Goal: Transaction & Acquisition: Purchase product/service

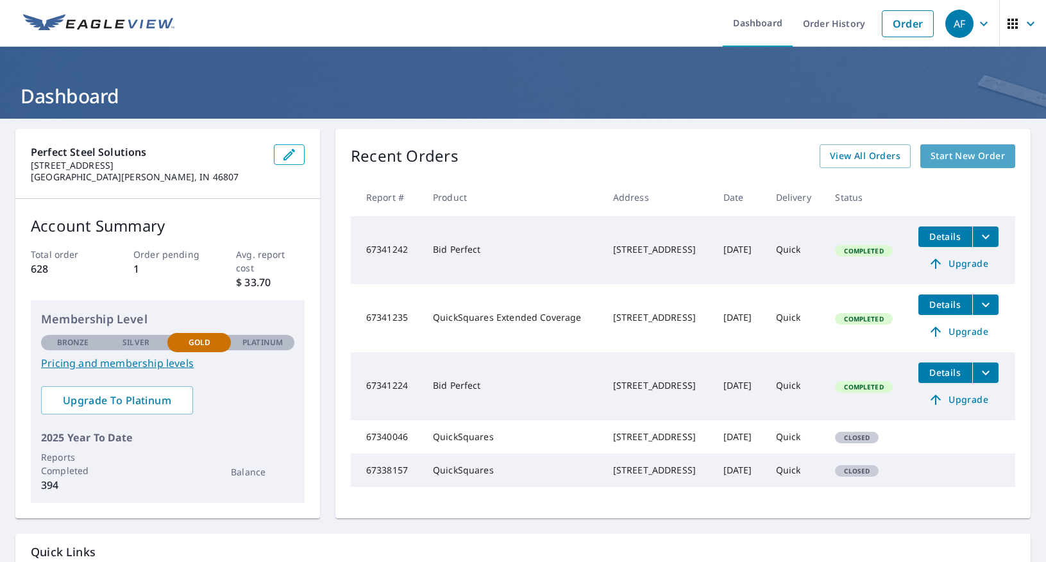
click at [962, 155] on span "Start New Order" at bounding box center [968, 156] width 74 height 16
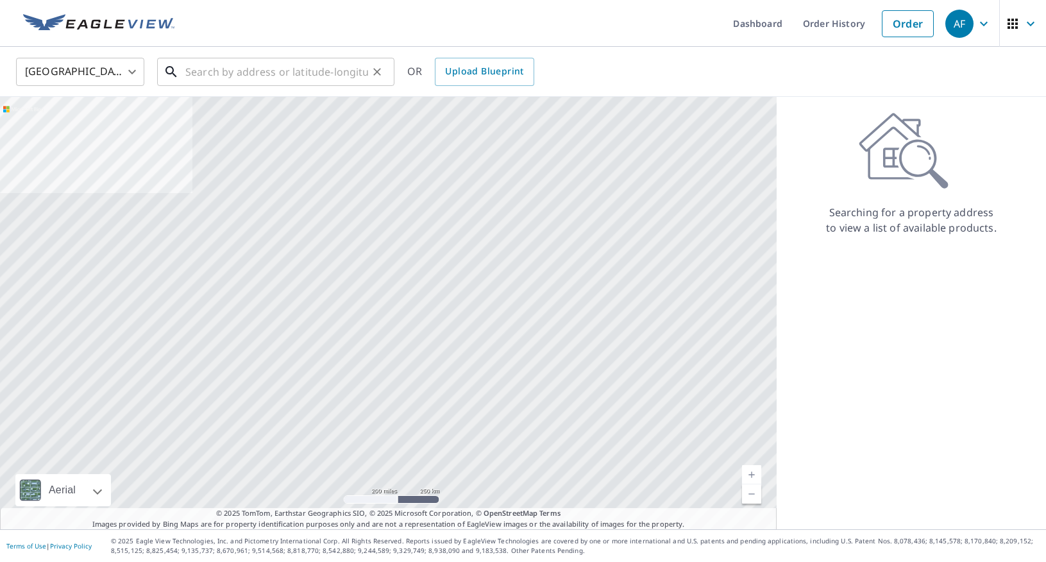
click at [266, 72] on input "text" at bounding box center [276, 72] width 183 height 36
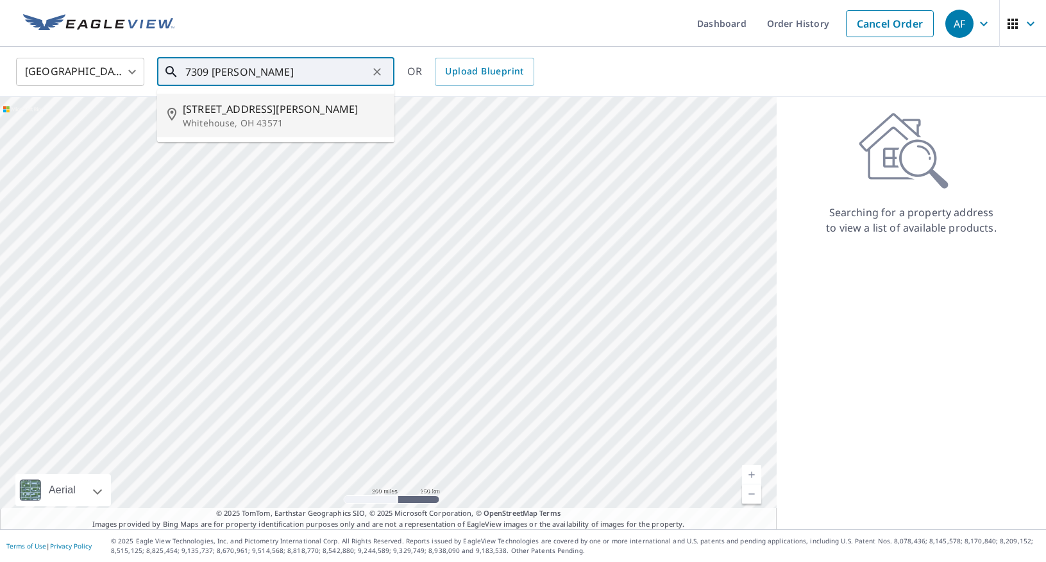
click at [285, 120] on p "Whitehouse, OH 43571" at bounding box center [283, 123] width 201 height 13
type input "[STREET_ADDRESS][PERSON_NAME][PERSON_NAME]"
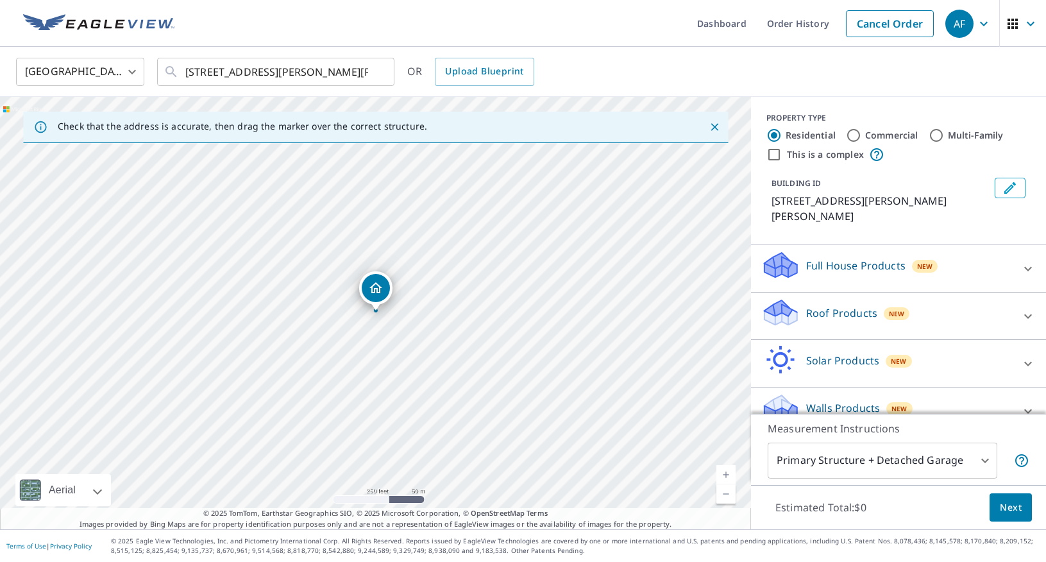
click at [730, 475] on link "Current Level 17, Zoom In" at bounding box center [726, 474] width 19 height 19
click at [730, 475] on link "Current Level 19, Zoom In" at bounding box center [726, 474] width 19 height 19
drag, startPoint x: 383, startPoint y: 290, endPoint x: 350, endPoint y: 273, distance: 36.7
click at [844, 305] on p "Roof Products" at bounding box center [841, 312] width 71 height 15
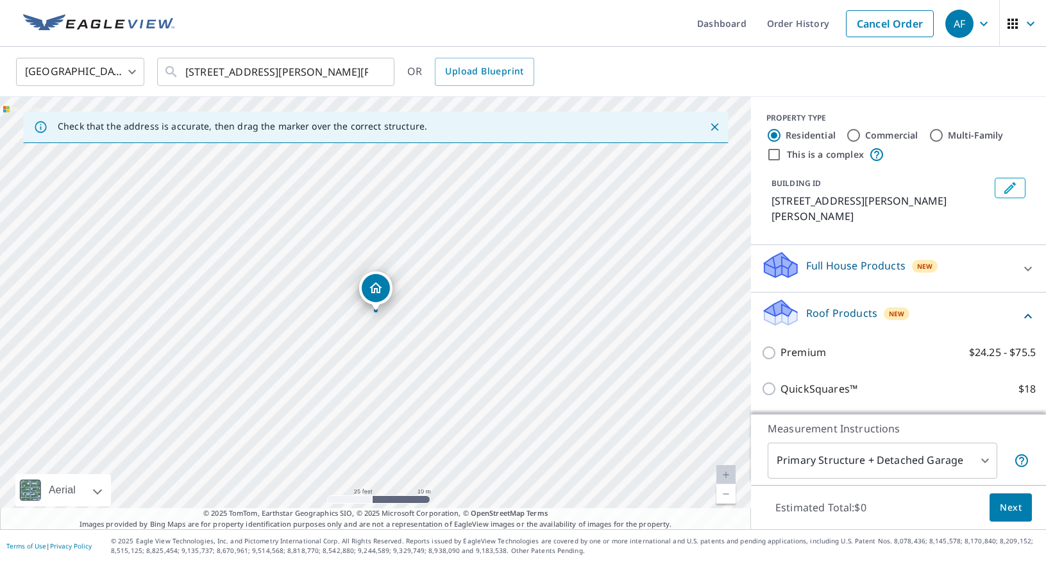
click at [828, 381] on p "QuickSquares™" at bounding box center [819, 389] width 77 height 16
click at [781, 381] on input "QuickSquares™ $18" at bounding box center [770, 388] width 19 height 15
checkbox input "true"
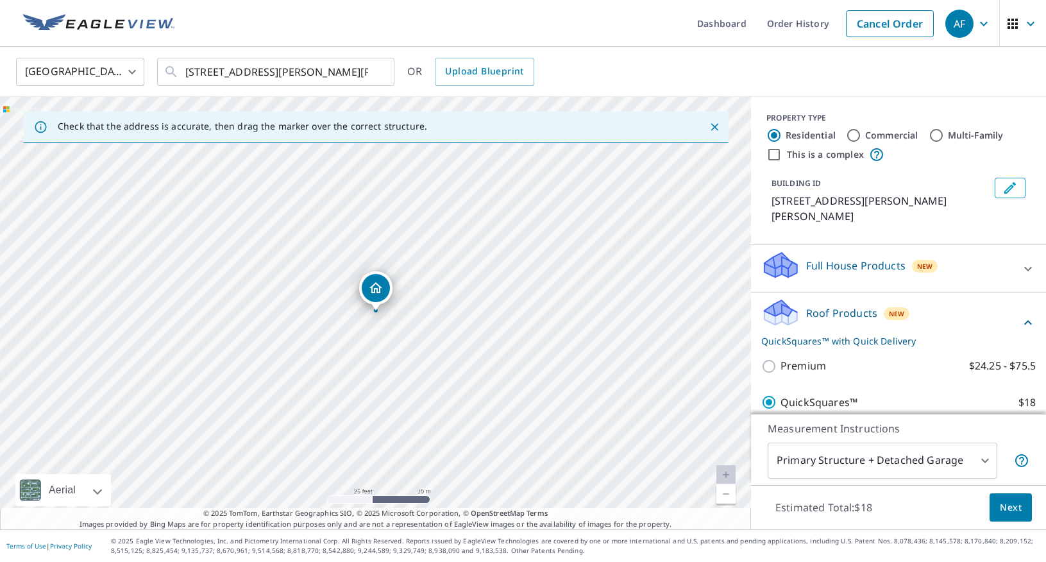
click at [1020, 508] on span "Next" at bounding box center [1011, 508] width 22 height 16
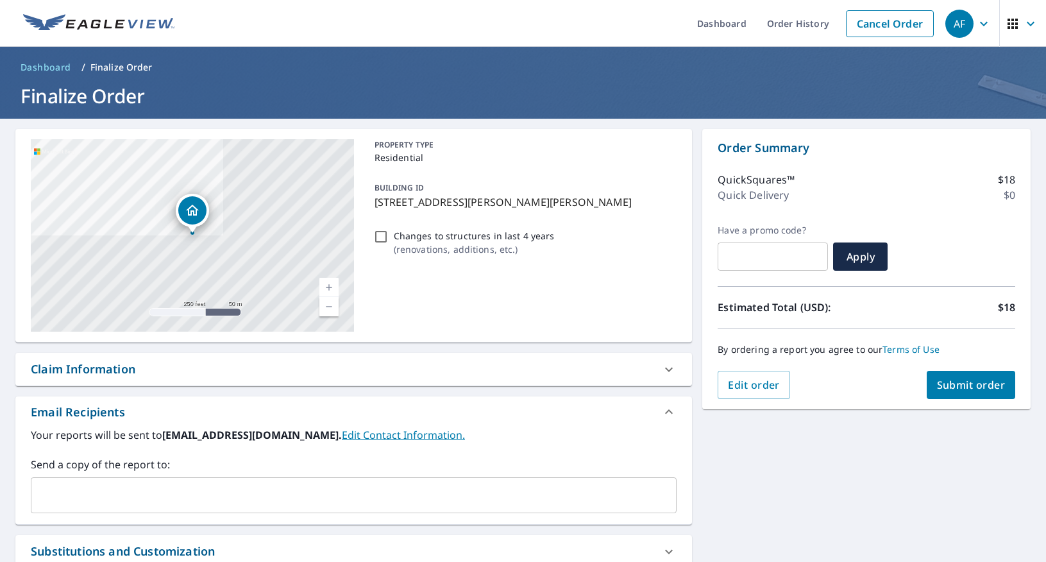
click at [977, 395] on button "Submit order" at bounding box center [971, 385] width 89 height 28
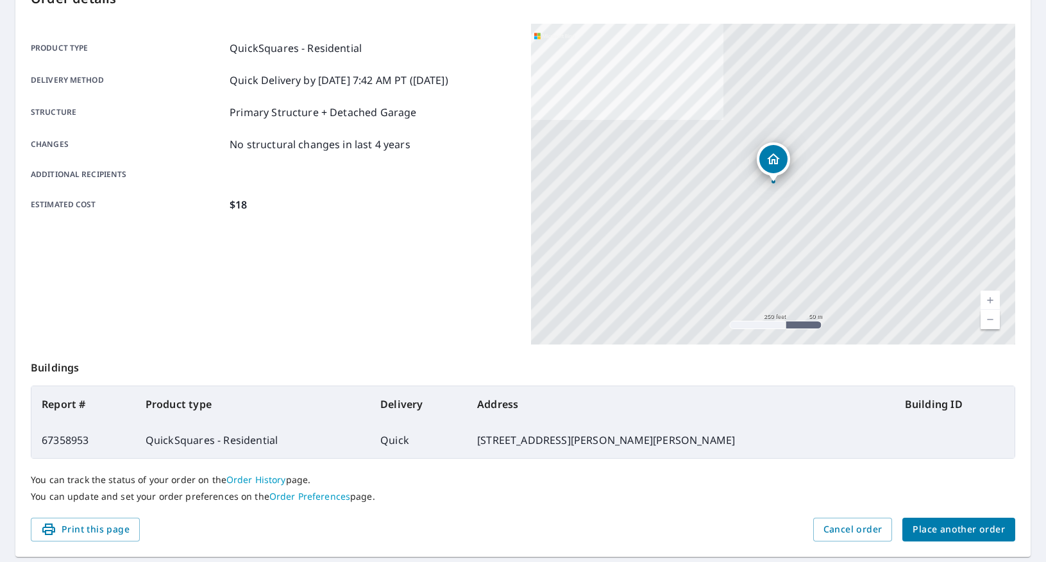
scroll to position [192, 0]
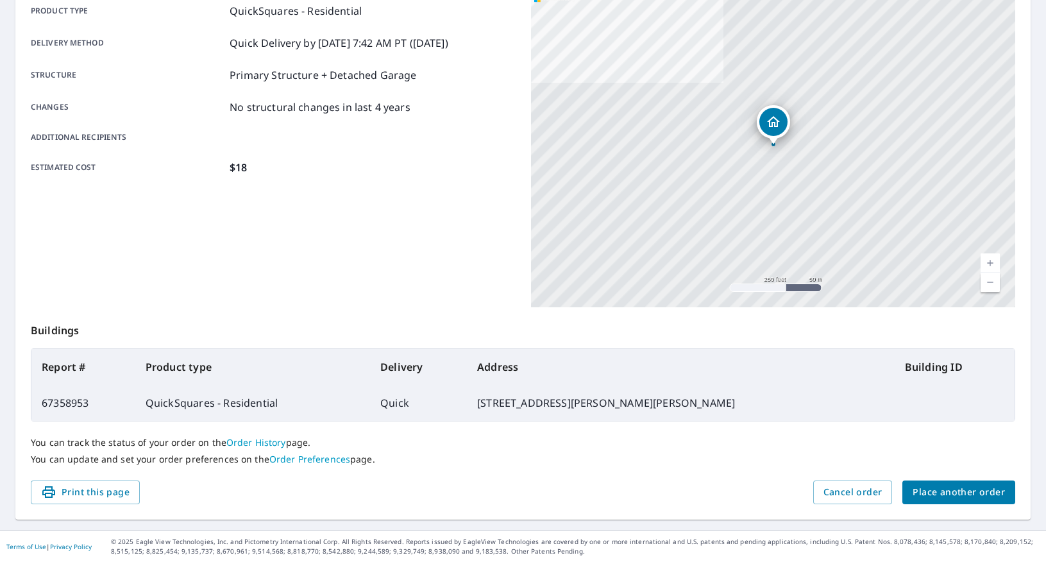
click at [965, 493] on span "Place another order" at bounding box center [959, 492] width 92 height 16
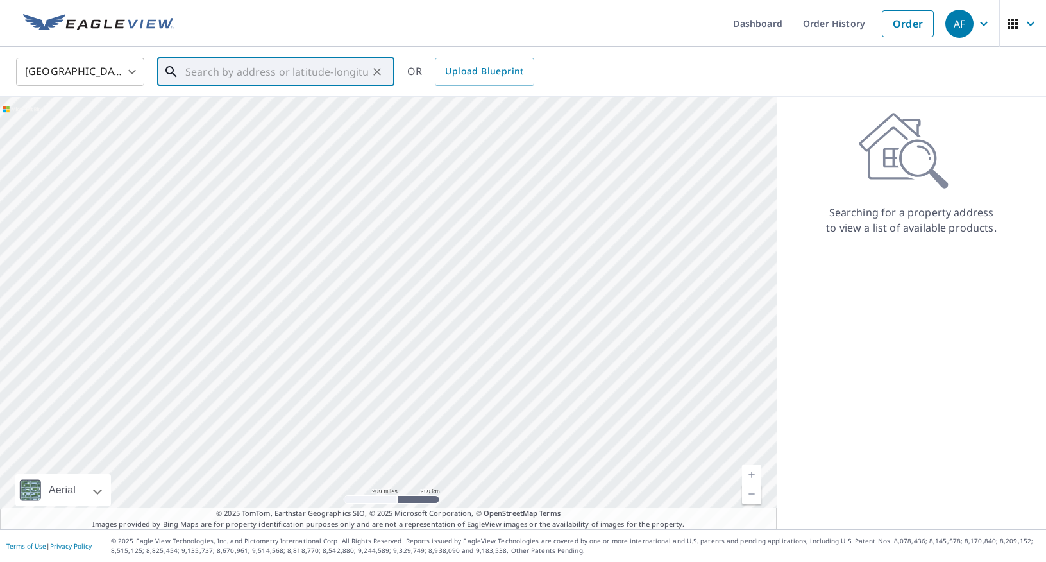
click at [210, 76] on input "text" at bounding box center [276, 72] width 183 height 36
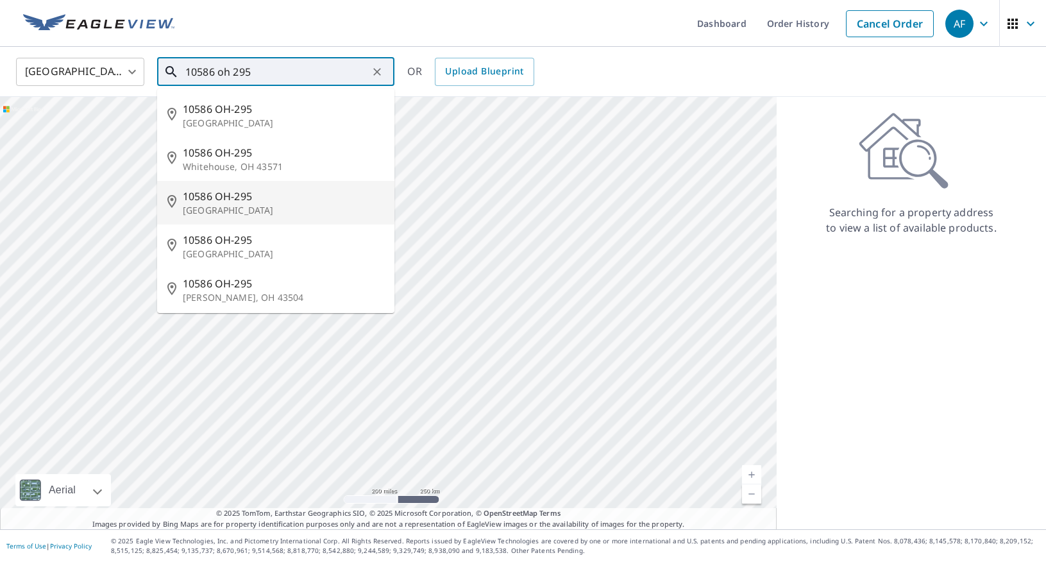
click at [293, 210] on p "[GEOGRAPHIC_DATA]" at bounding box center [283, 210] width 201 height 13
type input "[STREET_ADDRESS]"
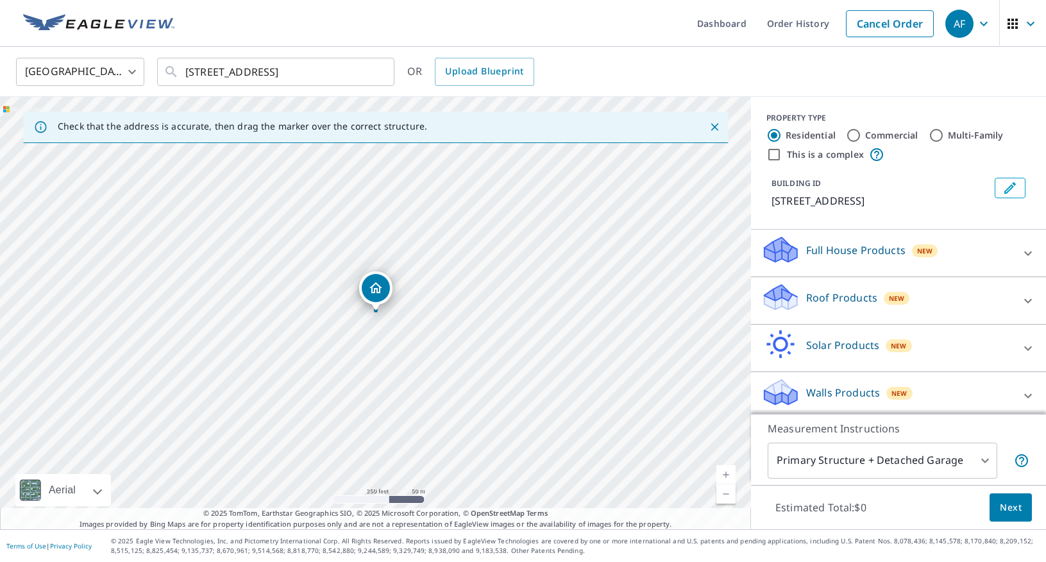
click at [727, 478] on link "Current Level 17, Zoom In" at bounding box center [726, 474] width 19 height 19
click at [727, 478] on link "Current Level 18, Zoom In" at bounding box center [726, 474] width 19 height 19
drag, startPoint x: 379, startPoint y: 291, endPoint x: 310, endPoint y: 320, distance: 74.5
click at [734, 491] on link "Current Level 19, Zoom Out" at bounding box center [726, 493] width 19 height 19
click at [845, 305] on p "Roof Products" at bounding box center [841, 297] width 71 height 15
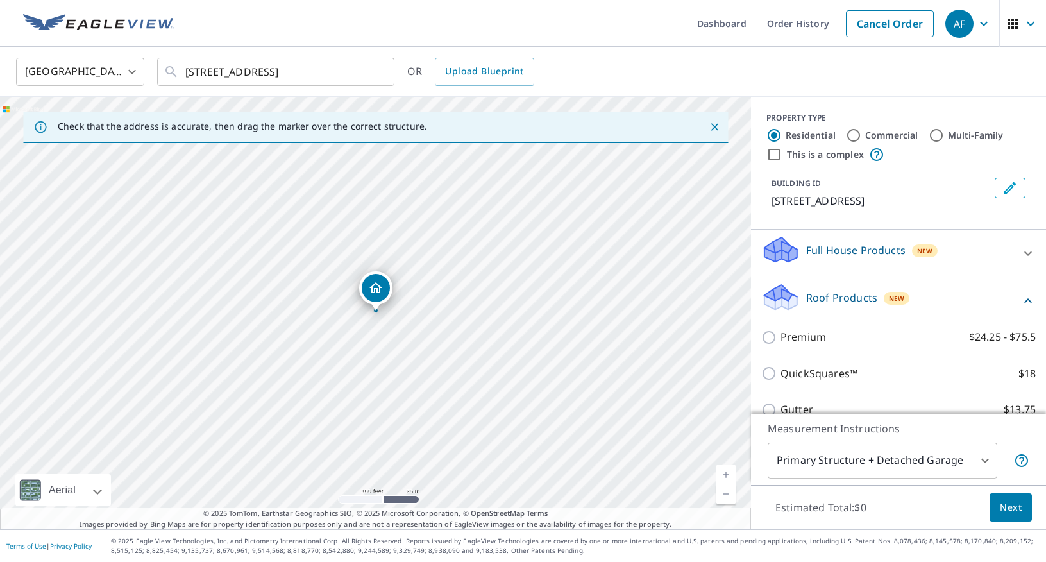
click at [817, 382] on p "QuickSquares™" at bounding box center [819, 374] width 77 height 16
click at [781, 381] on input "QuickSquares™ $18" at bounding box center [770, 373] width 19 height 15
checkbox input "true"
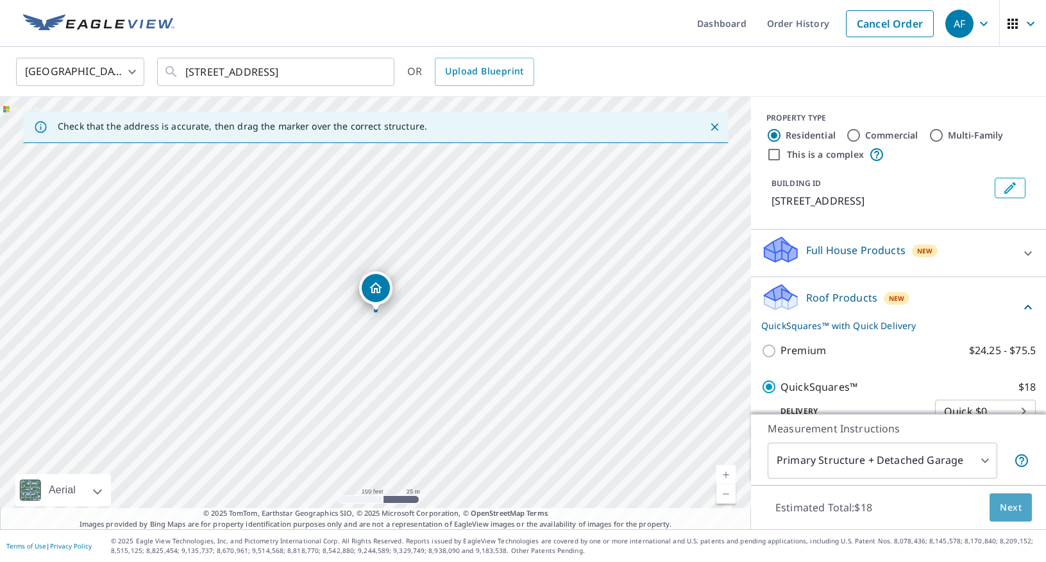
click at [1014, 515] on span "Next" at bounding box center [1011, 508] width 22 height 16
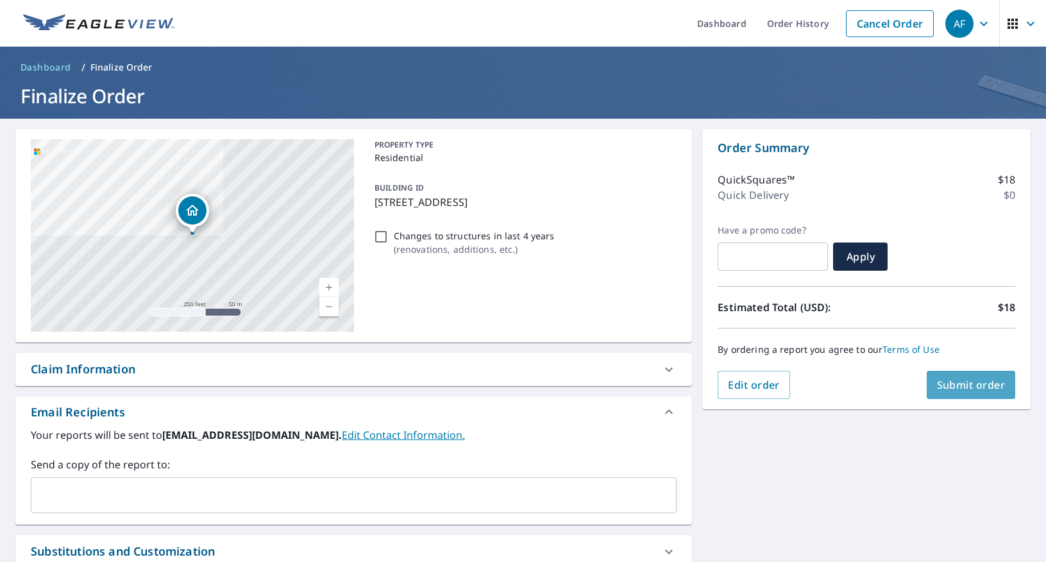
click at [974, 385] on span "Submit order" at bounding box center [971, 385] width 69 height 14
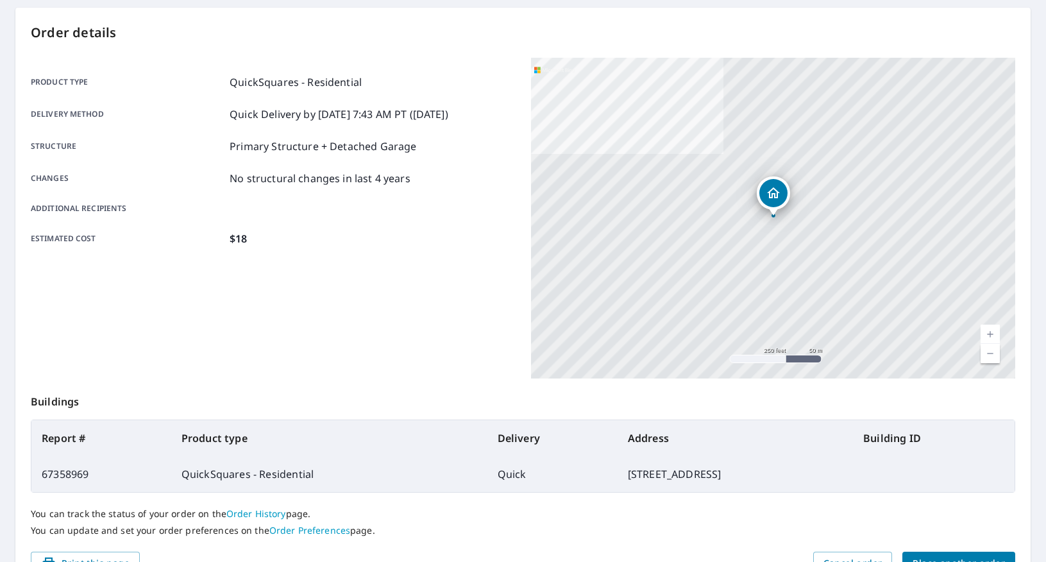
scroll to position [192, 0]
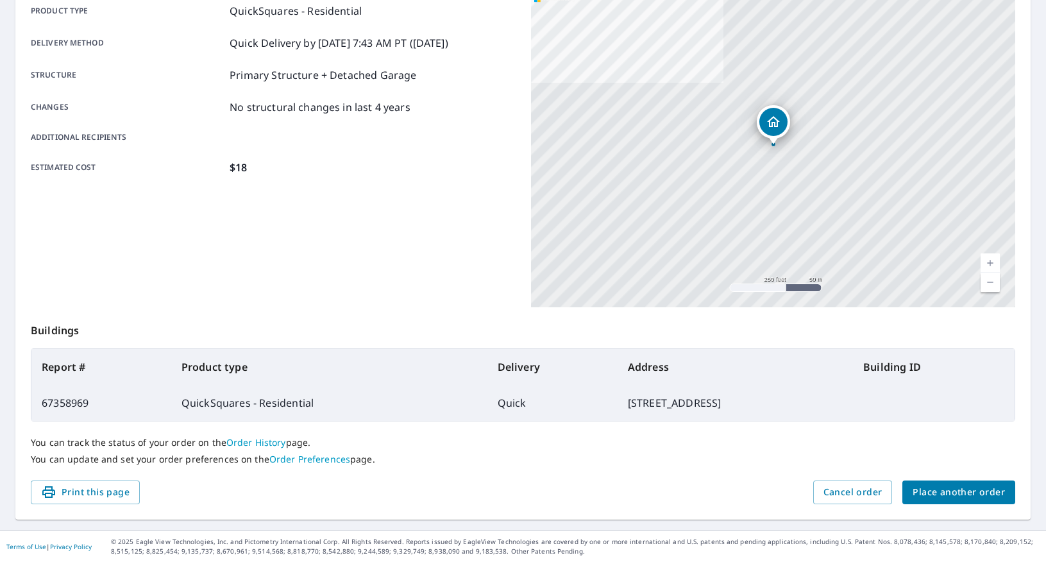
click at [953, 497] on span "Place another order" at bounding box center [959, 492] width 92 height 16
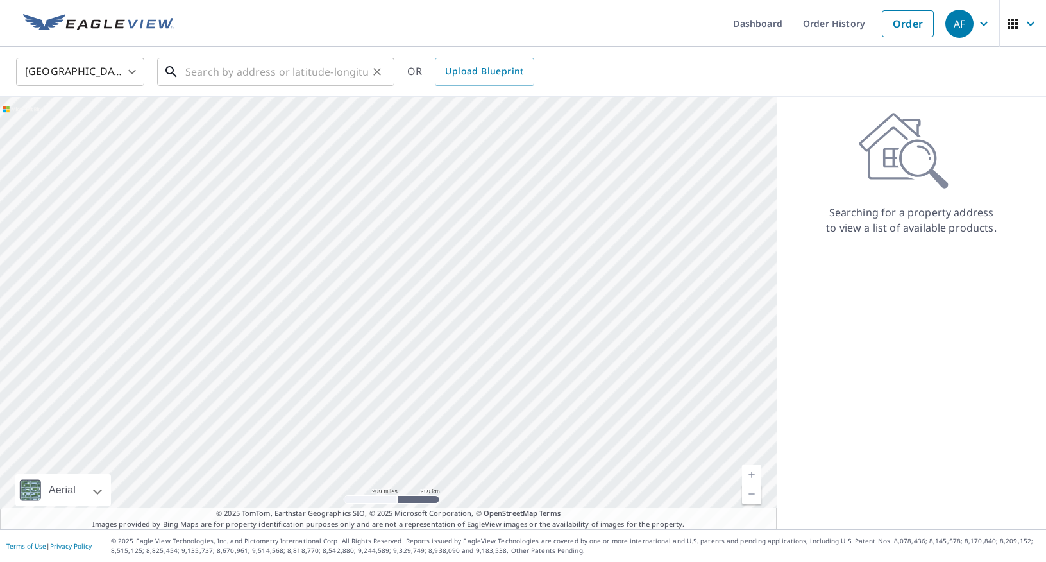
click at [296, 72] on input "text" at bounding box center [276, 72] width 183 height 36
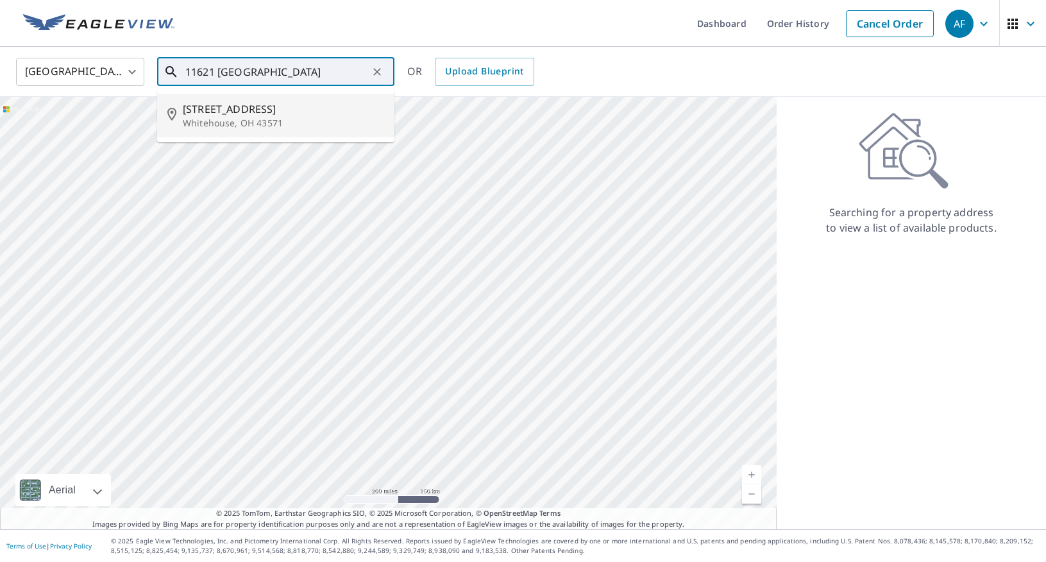
click at [285, 113] on span "[STREET_ADDRESS]" at bounding box center [283, 108] width 201 height 15
type input "[STREET_ADDRESS]"
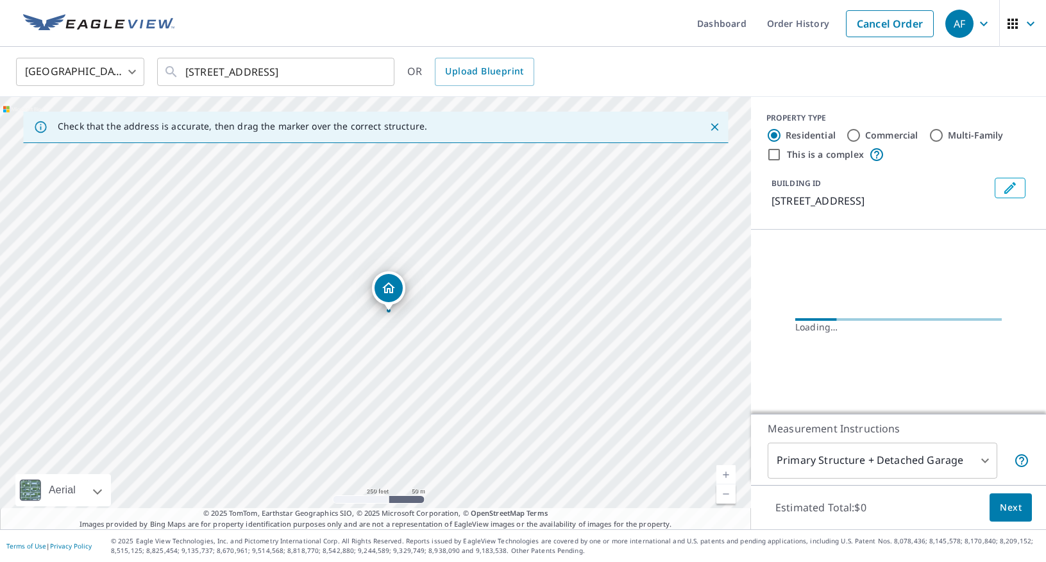
click at [728, 475] on link "Current Level 17, Zoom In" at bounding box center [726, 474] width 19 height 19
click at [728, 475] on link "Current Level 18, Zoom In" at bounding box center [726, 474] width 19 height 19
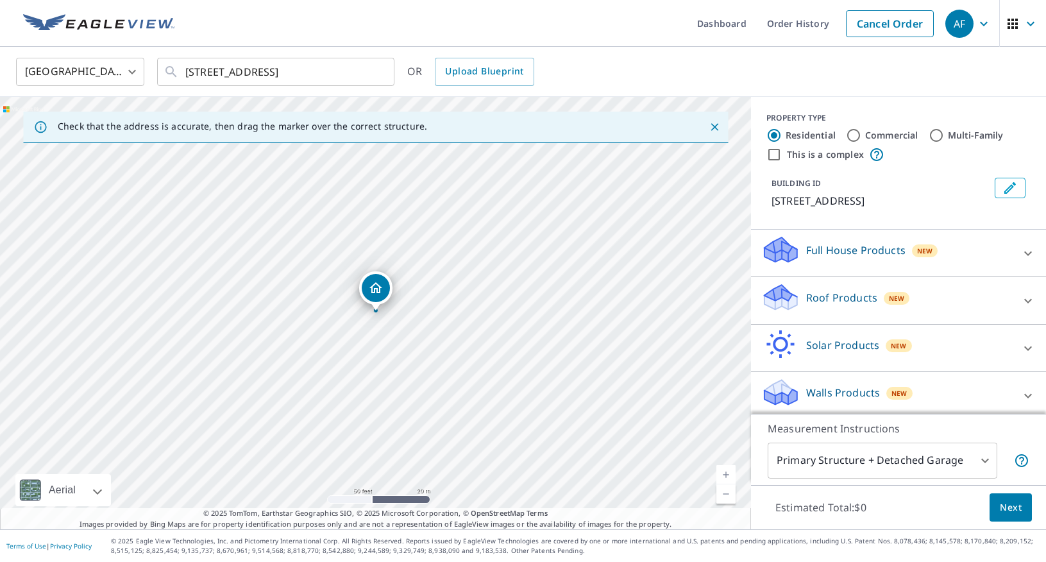
click at [728, 475] on link "Current Level 19, Zoom In" at bounding box center [726, 474] width 19 height 19
drag, startPoint x: 561, startPoint y: 305, endPoint x: 173, endPoint y: 316, distance: 388.9
click at [173, 316] on div "[STREET_ADDRESS]" at bounding box center [375, 313] width 751 height 432
drag, startPoint x: 205, startPoint y: 307, endPoint x: 250, endPoint y: 305, distance: 45.6
click at [250, 305] on div "[STREET_ADDRESS]" at bounding box center [375, 313] width 751 height 432
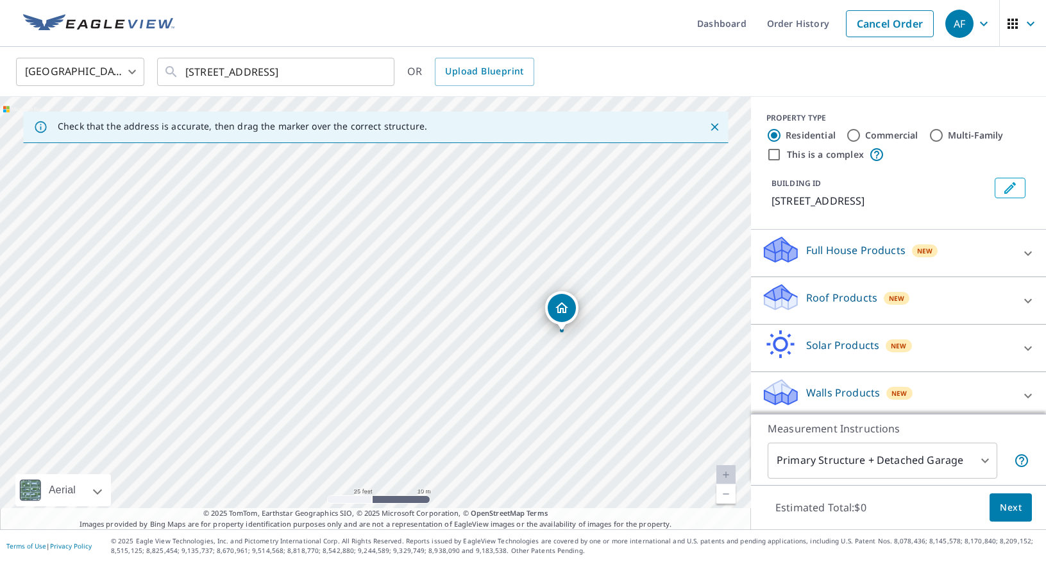
drag, startPoint x: 29, startPoint y: 300, endPoint x: 559, endPoint y: 309, distance: 530.6
click at [860, 300] on p "Roof Products" at bounding box center [841, 297] width 71 height 15
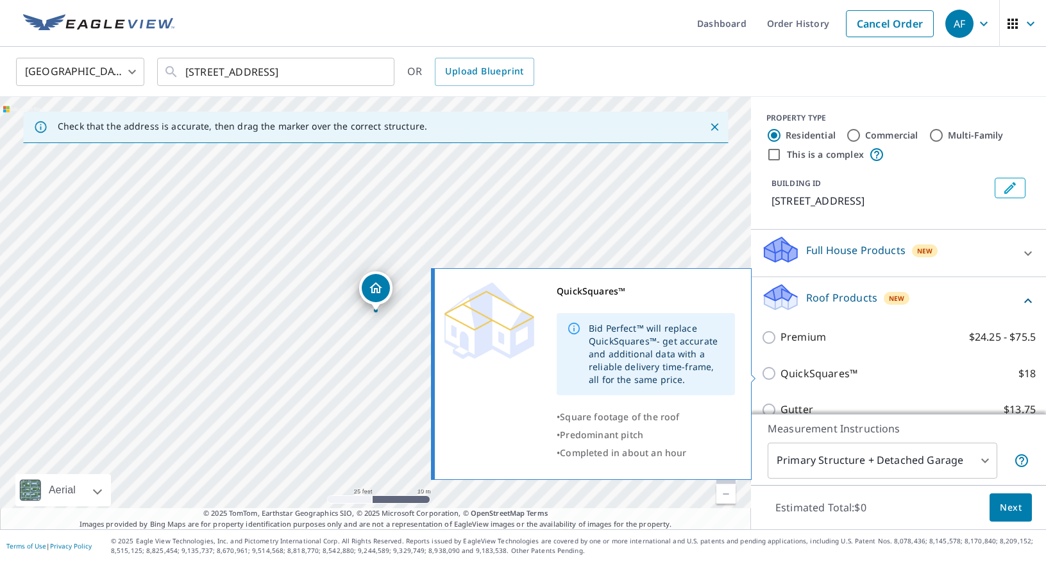
click at [832, 373] on p "QuickSquares™" at bounding box center [819, 374] width 77 height 16
click at [781, 373] on input "QuickSquares™ $18" at bounding box center [770, 373] width 19 height 15
checkbox input "true"
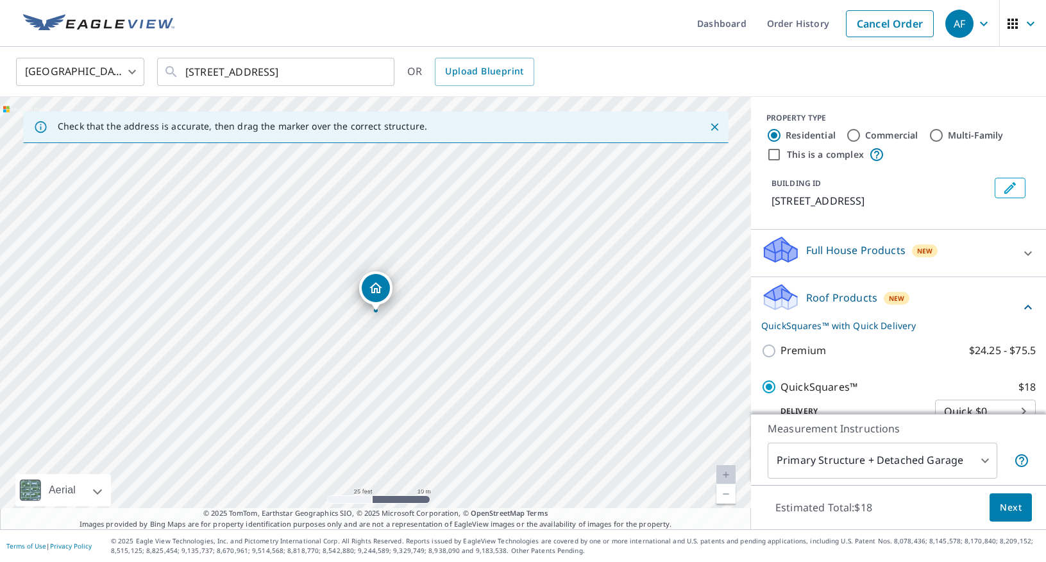
click at [1018, 508] on span "Next" at bounding box center [1011, 508] width 22 height 16
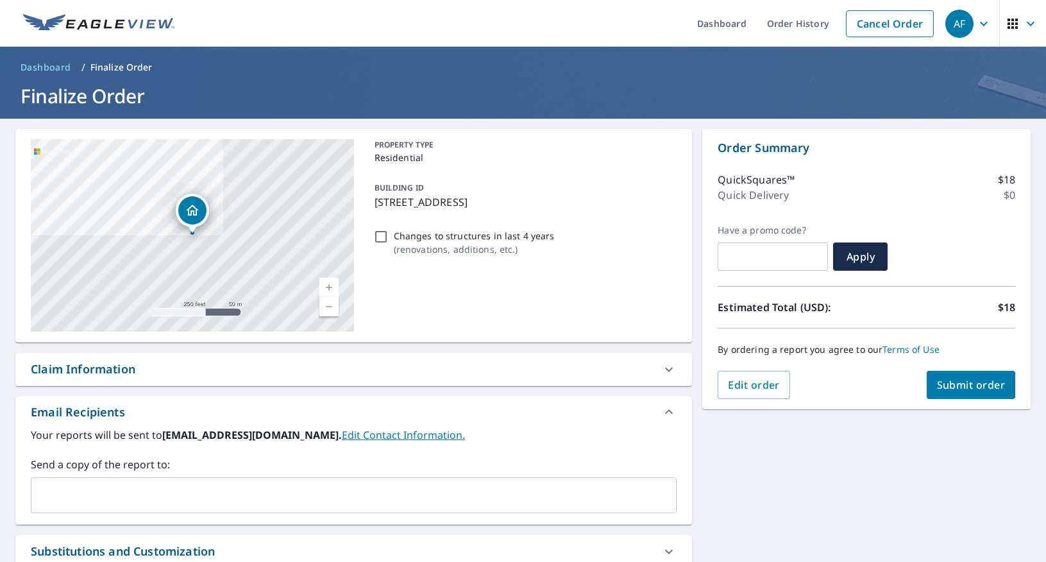
click at [976, 393] on button "Submit order" at bounding box center [971, 385] width 89 height 28
